Goal: Navigation & Orientation: Find specific page/section

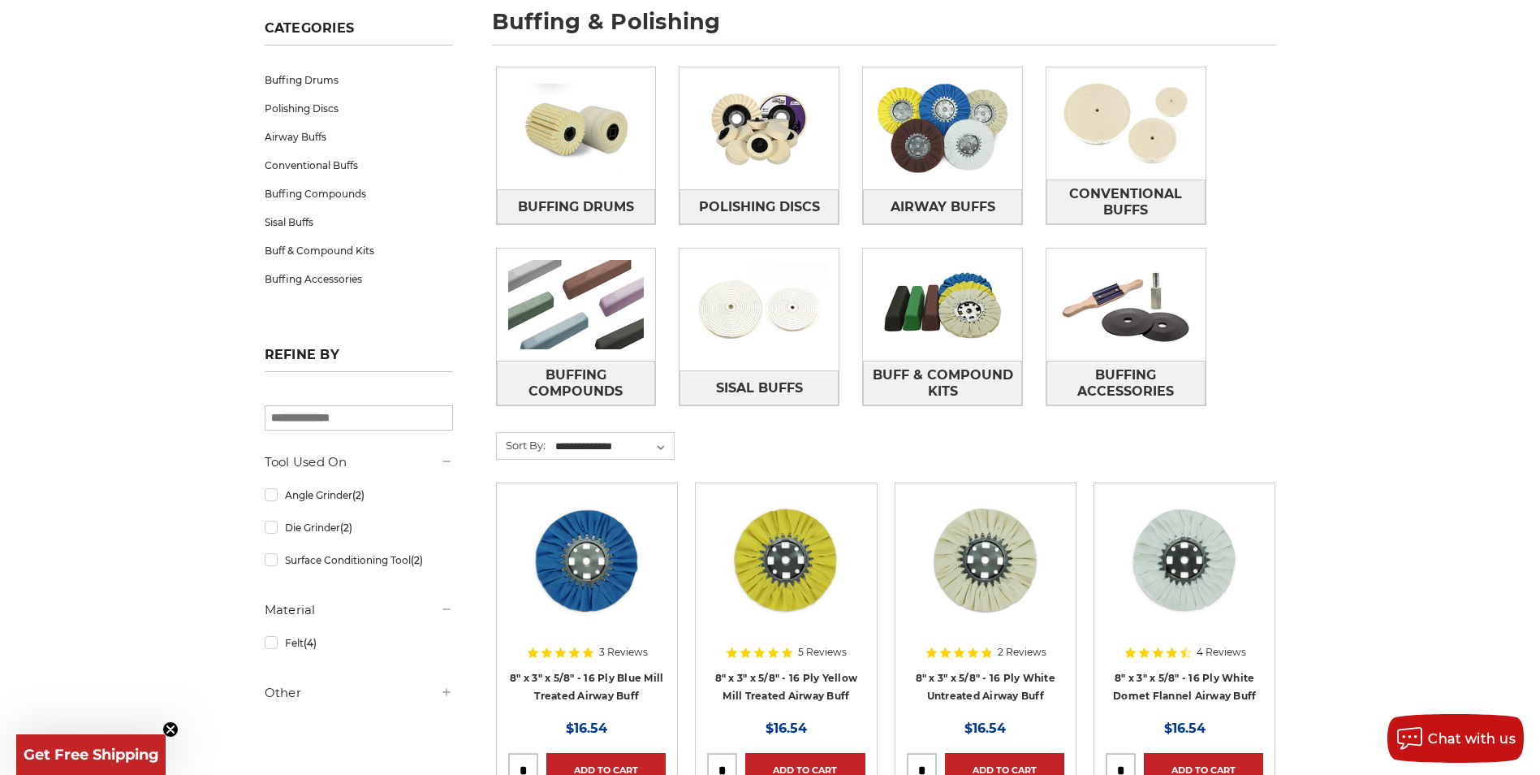
scroll to position [162, 0]
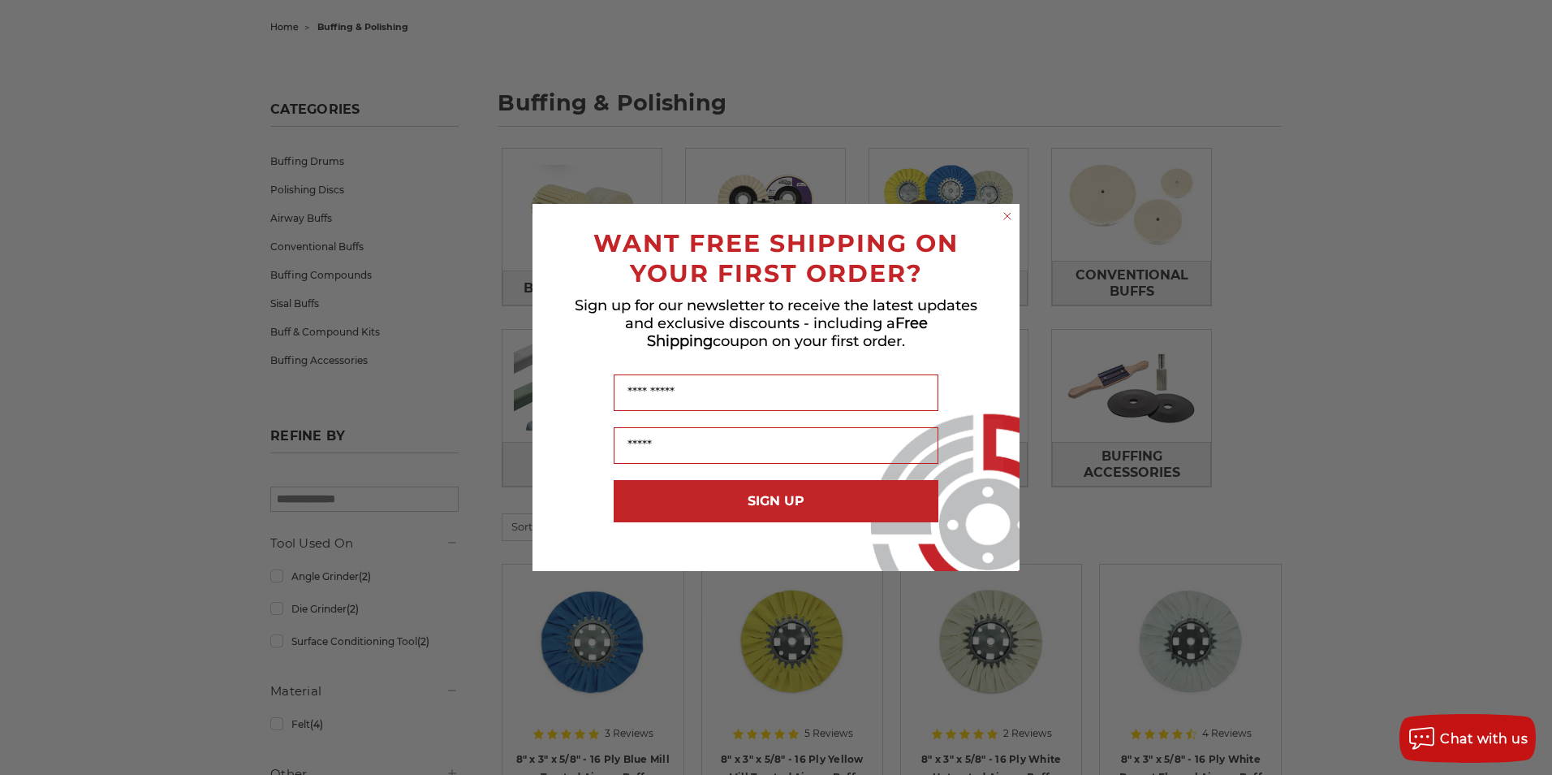
click at [1008, 219] on circle "Close dialog" at bounding box center [1007, 216] width 15 height 15
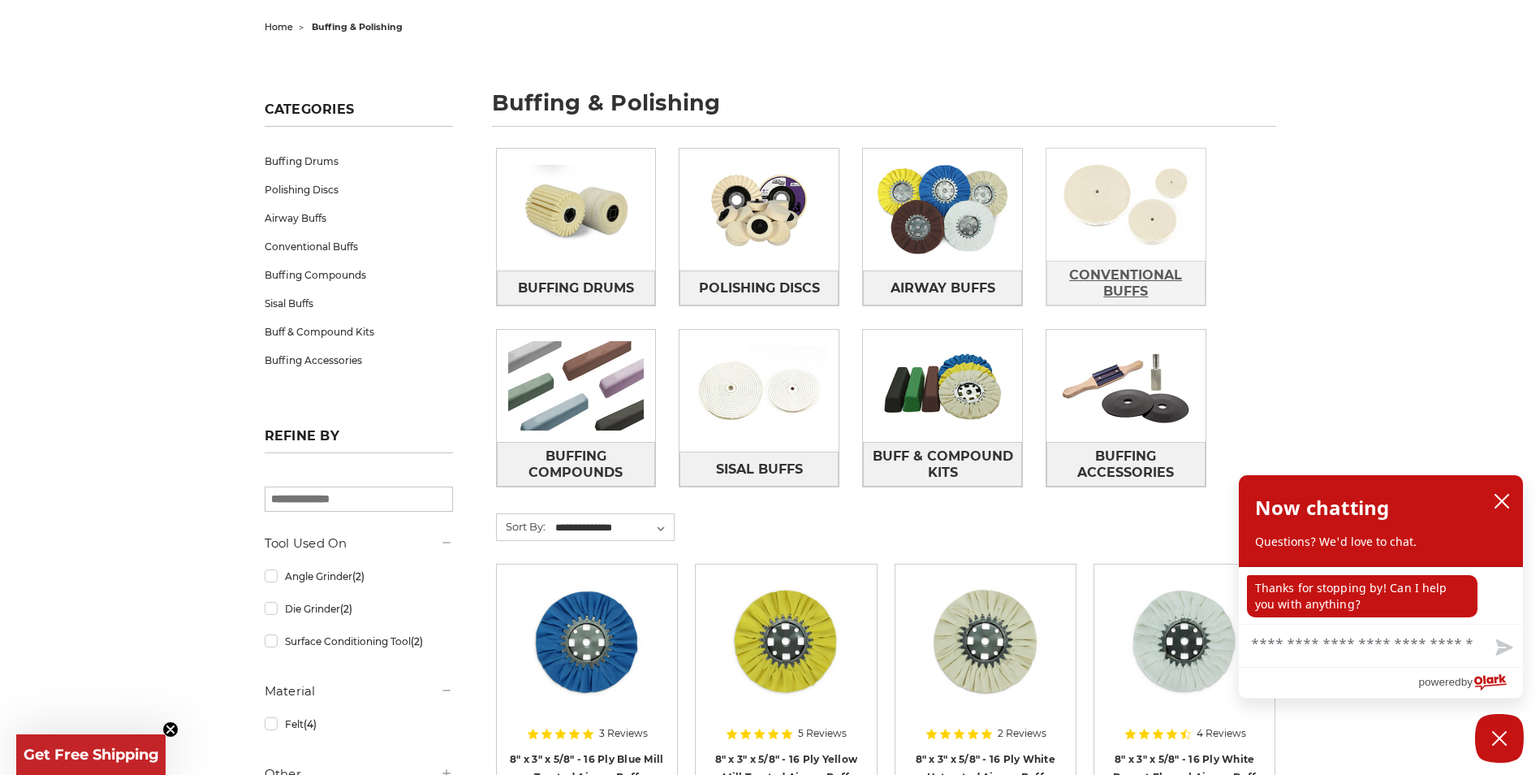
click at [1115, 277] on span "Conventional Buffs" at bounding box center [1126, 283] width 158 height 44
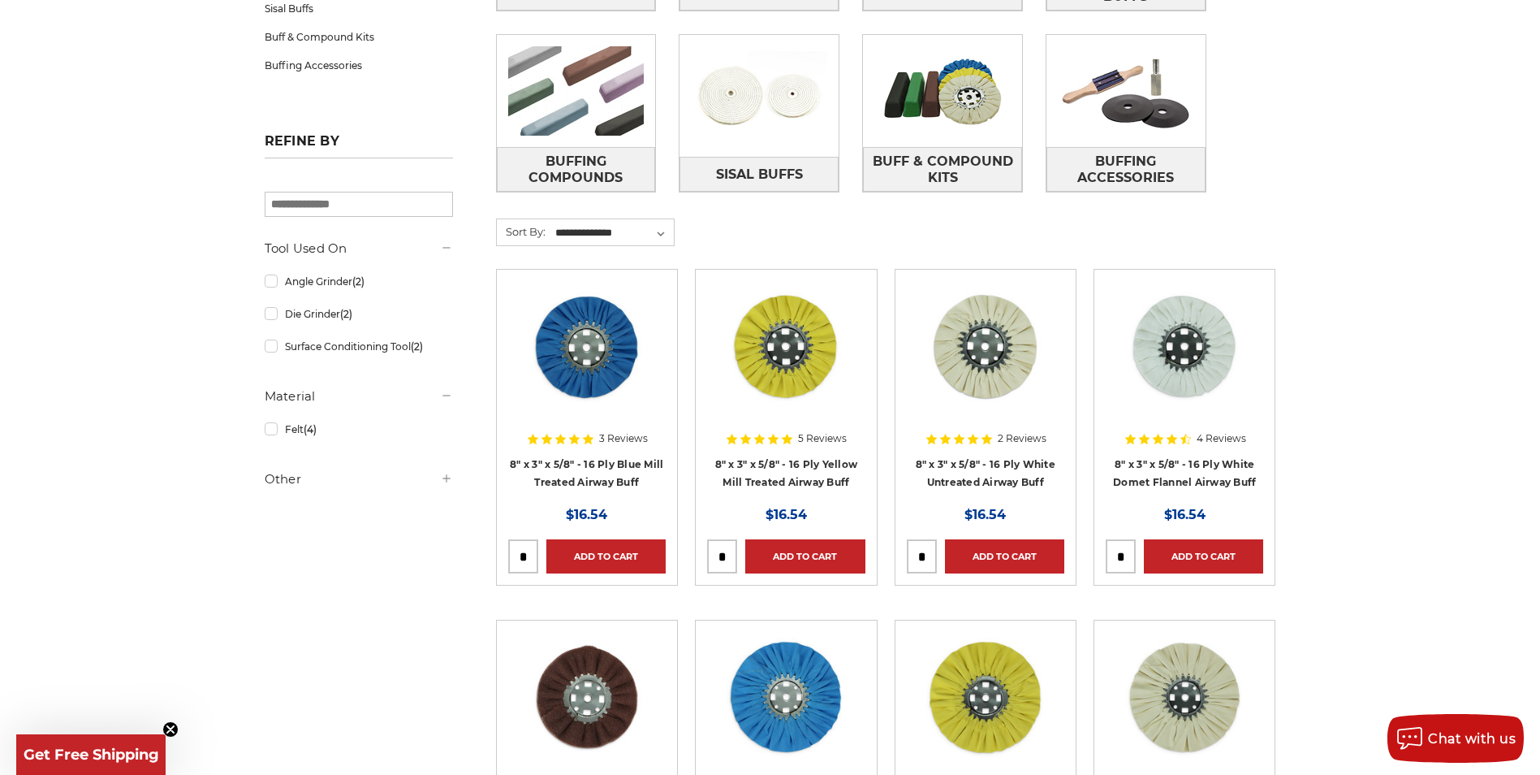
scroll to position [81, 0]
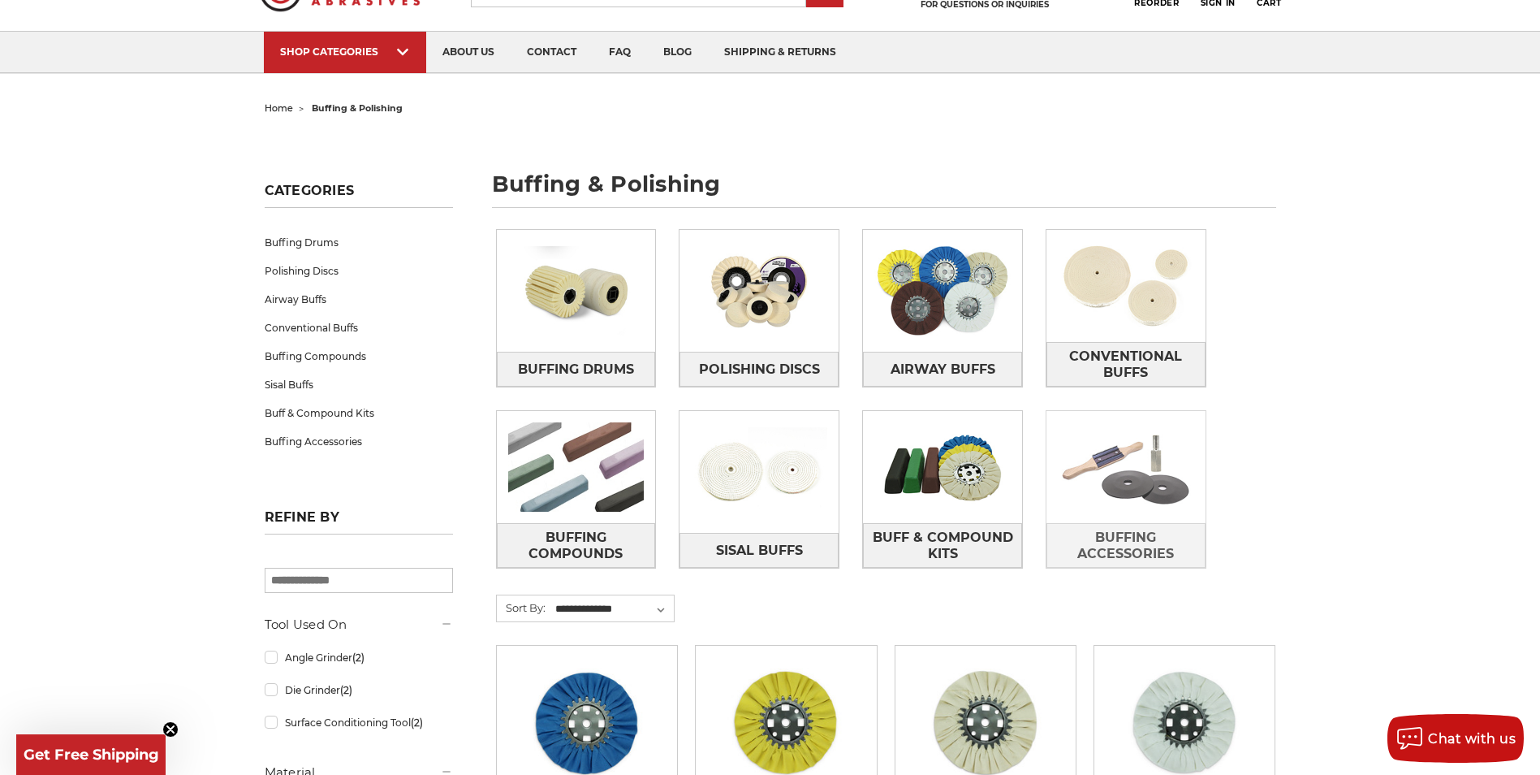
click at [1107, 473] on img at bounding box center [1126, 467] width 159 height 112
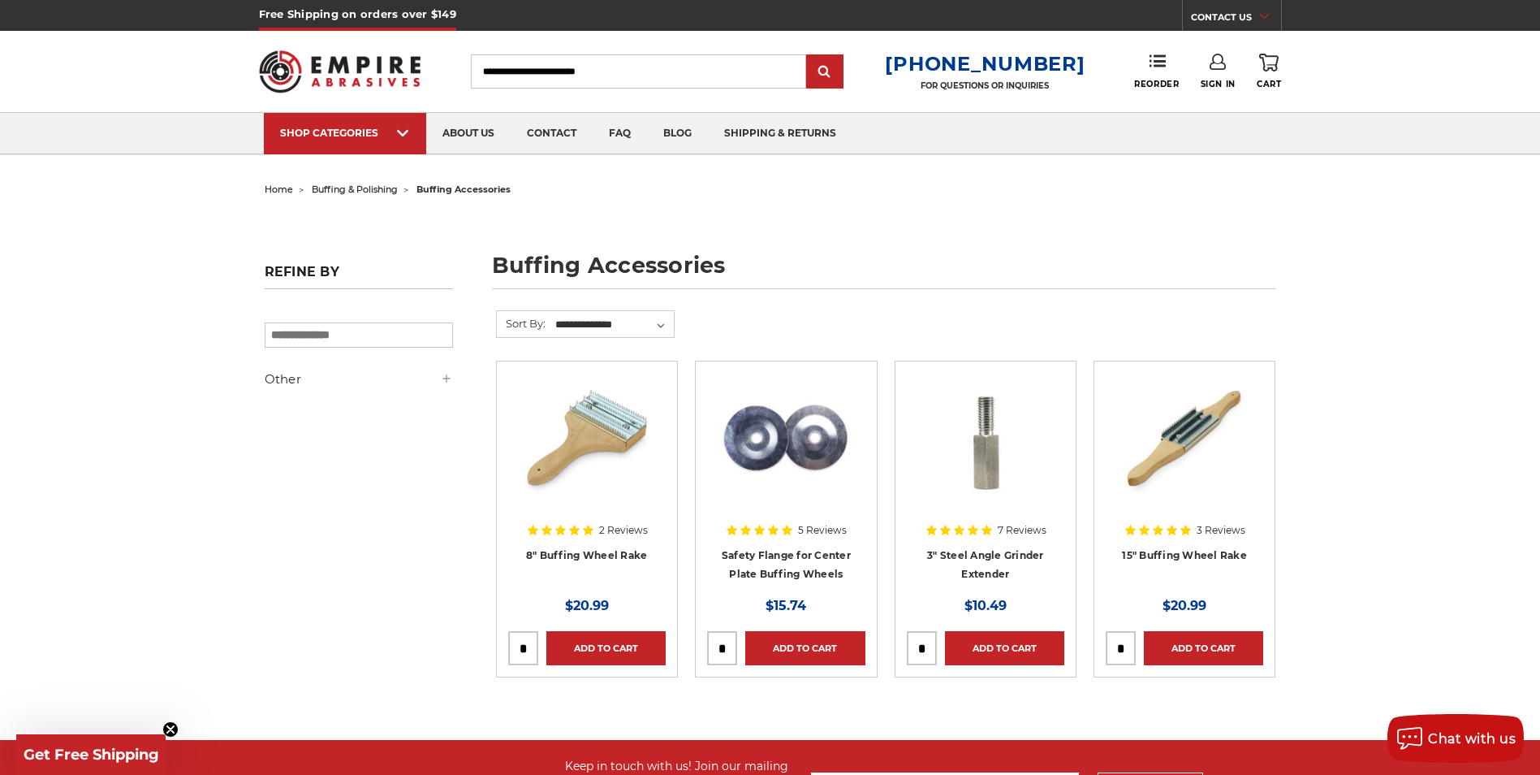
scroll to position [162, 0]
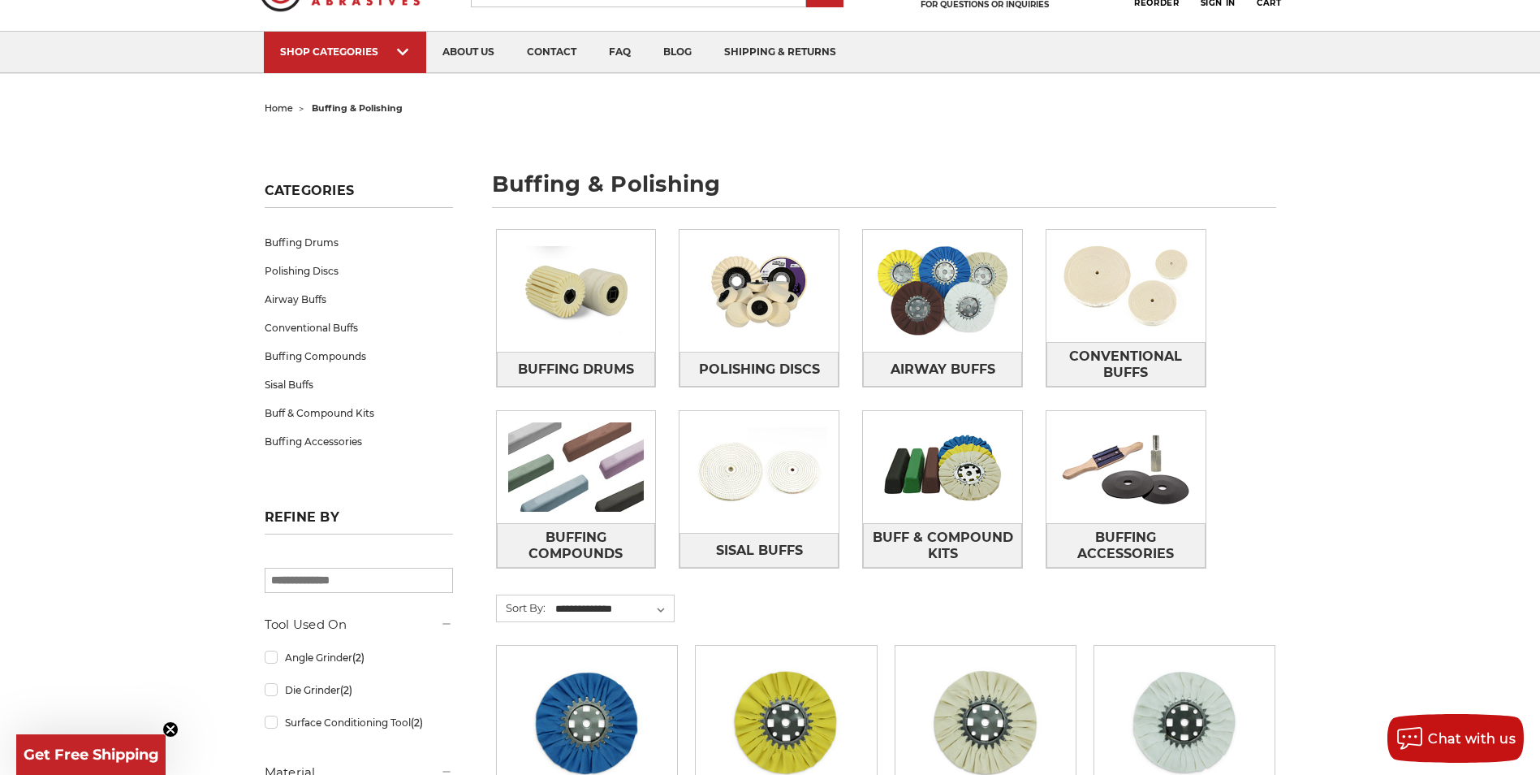
scroll to position [81, 0]
click at [572, 466] on img at bounding box center [576, 467] width 159 height 112
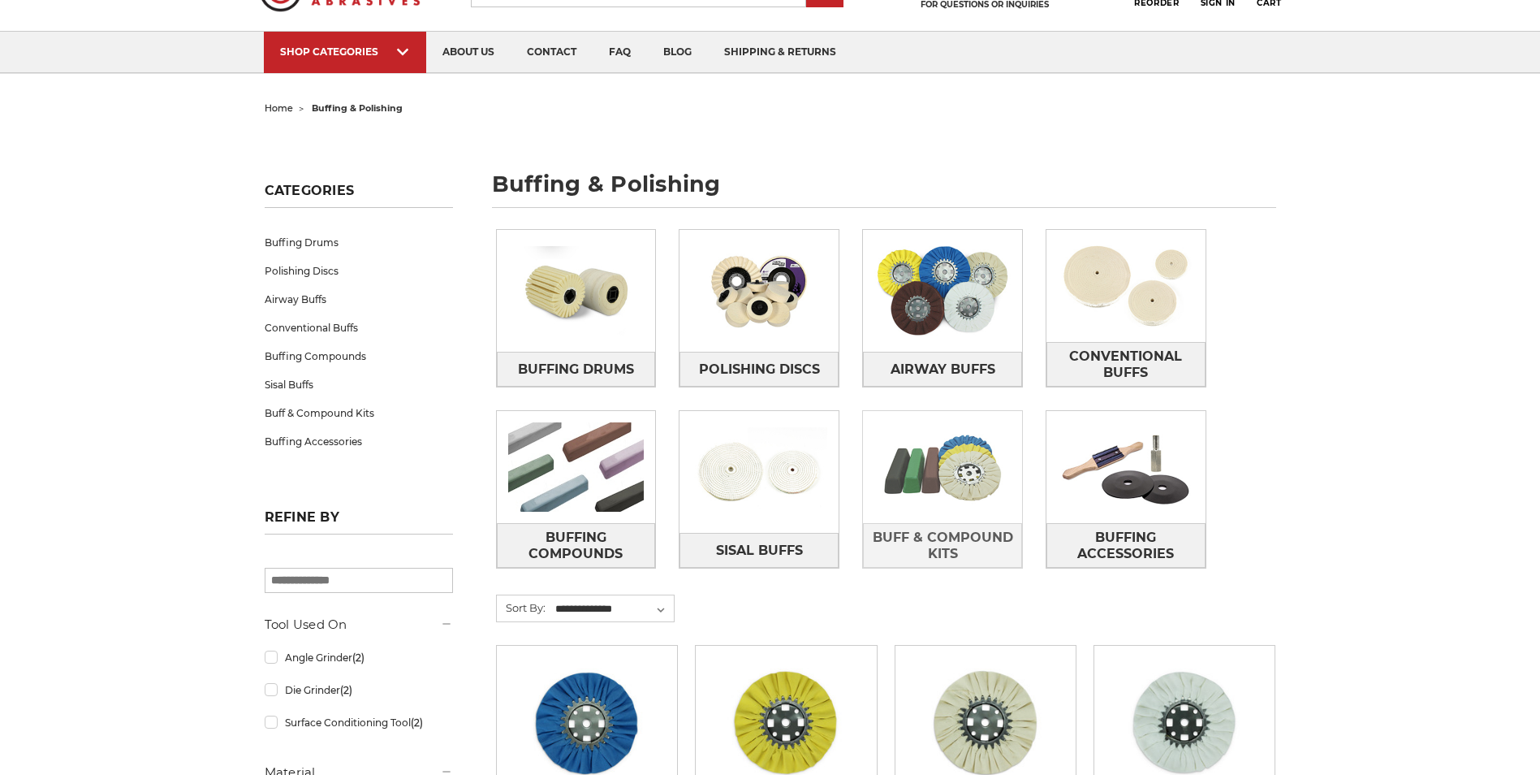
scroll to position [81, 0]
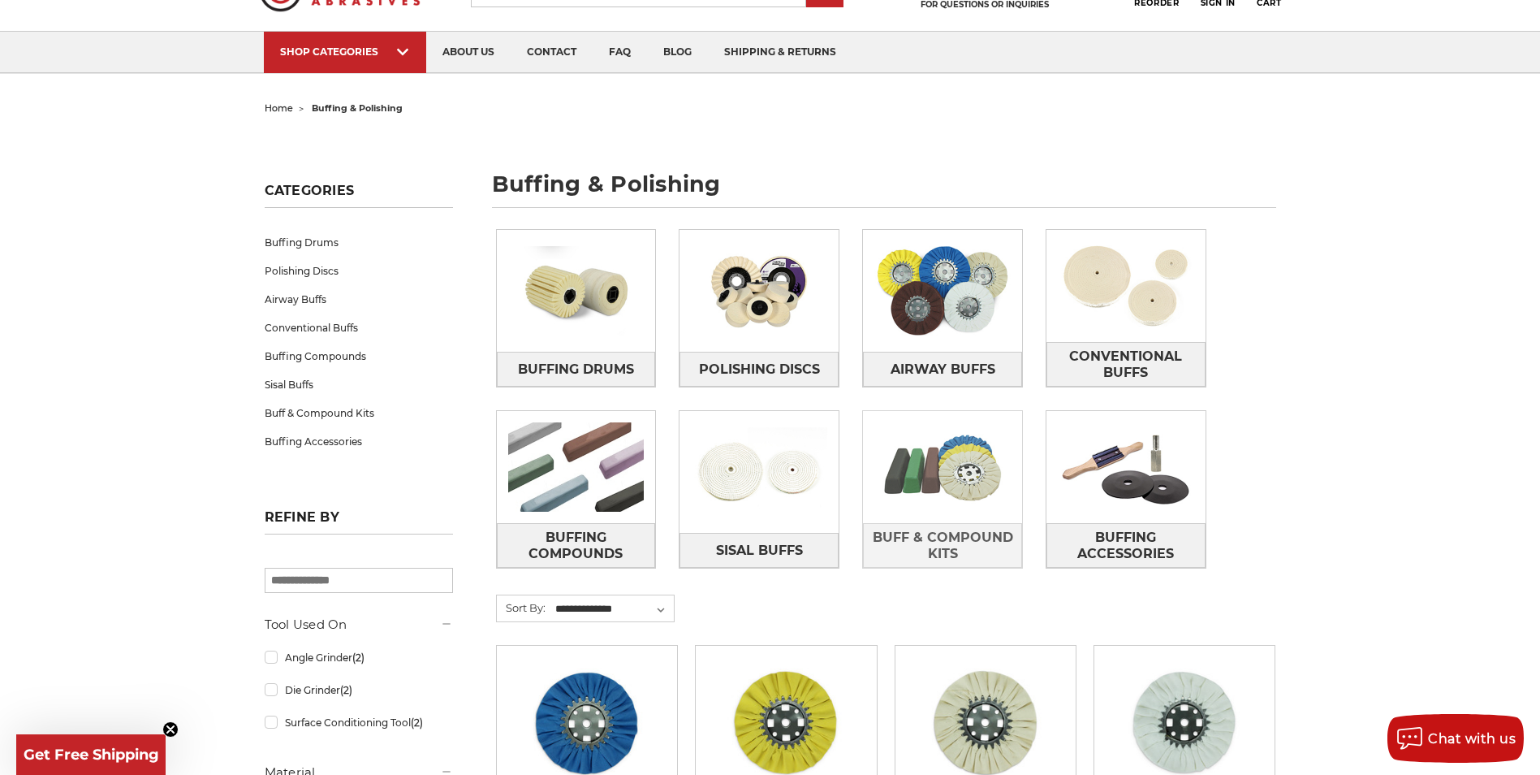
click at [968, 490] on img at bounding box center [942, 467] width 159 height 112
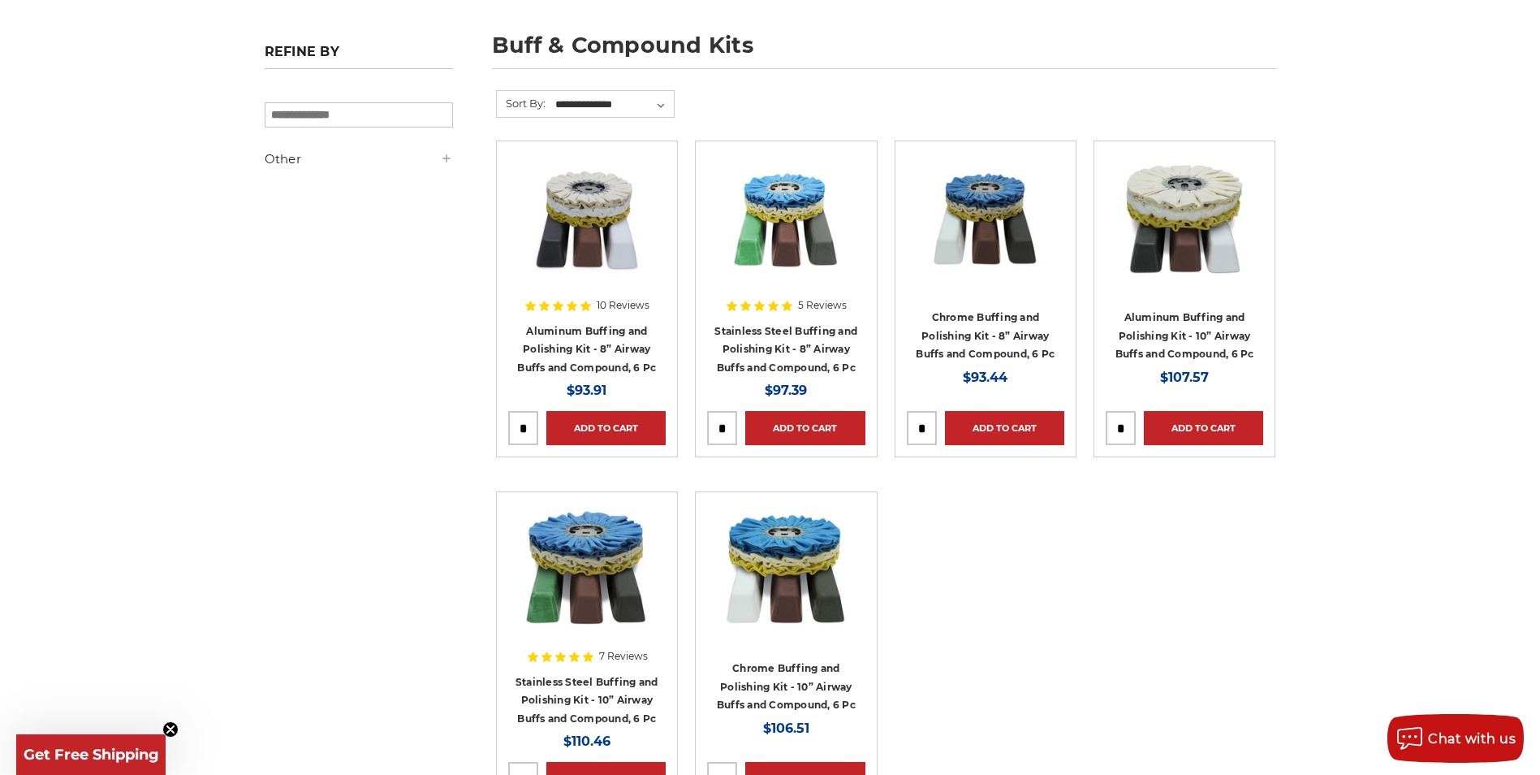
scroll to position [325, 0]
